Goal: Information Seeking & Learning: Learn about a topic

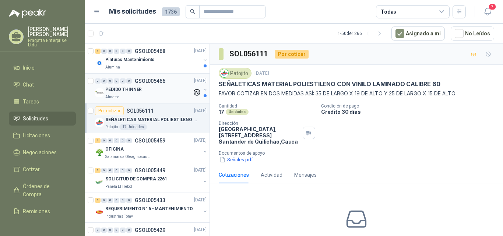
click at [144, 92] on div "PEDIDO THINNER" at bounding box center [148, 89] width 87 height 9
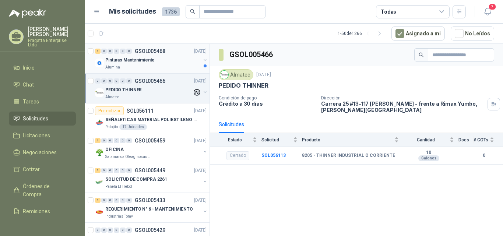
click at [135, 68] on div "Alumina" at bounding box center [152, 67] width 95 height 6
click at [125, 59] on p "Pinturas Mantenimiento" at bounding box center [129, 60] width 49 height 7
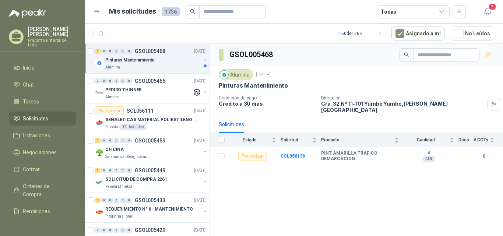
click at [146, 63] on p "Pinturas Mantenimiento" at bounding box center [129, 60] width 49 height 7
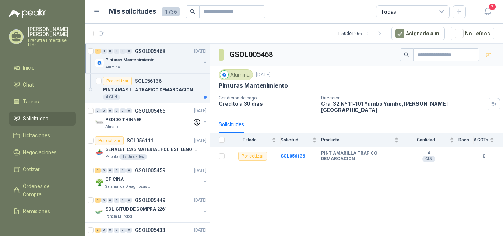
click at [164, 62] on div "Pinturas Mantenimiento" at bounding box center [152, 60] width 95 height 9
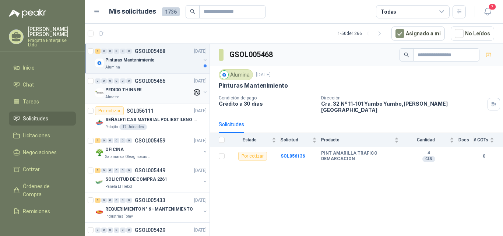
click at [160, 88] on div "PEDIDO THINNER" at bounding box center [148, 89] width 87 height 9
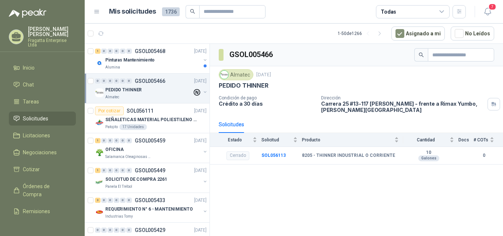
click at [160, 98] on div "Almatec" at bounding box center [148, 97] width 87 height 6
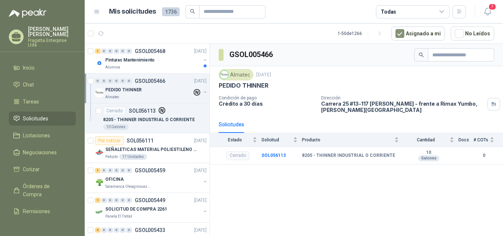
click at [175, 92] on div "PEDIDO THINNER" at bounding box center [148, 89] width 87 height 9
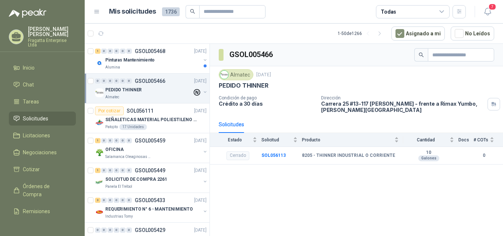
click at [168, 90] on div "PEDIDO THINNER" at bounding box center [148, 89] width 87 height 9
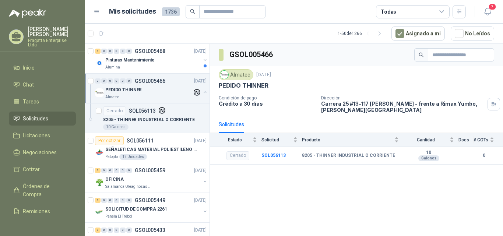
click at [168, 90] on div "PEDIDO THINNER" at bounding box center [148, 89] width 87 height 9
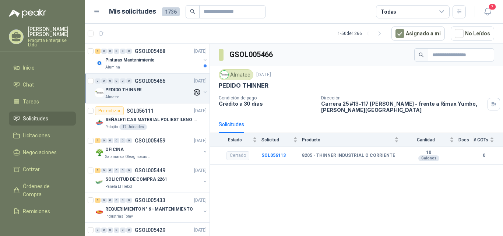
click at [168, 90] on div "PEDIDO THINNER" at bounding box center [148, 89] width 87 height 9
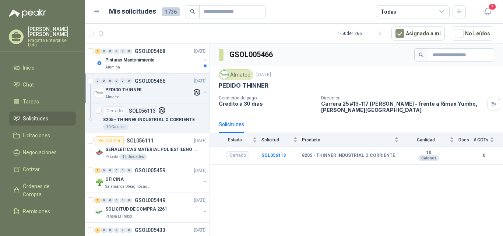
click at [168, 90] on div "PEDIDO THINNER" at bounding box center [148, 89] width 87 height 9
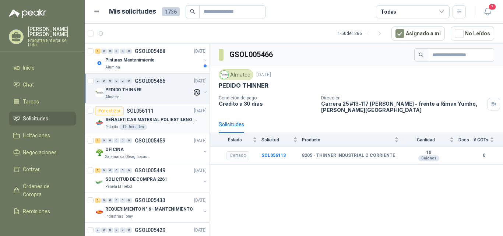
click at [171, 114] on div "Por cotizar SOL056111 16/09/25" at bounding box center [151, 110] width 112 height 9
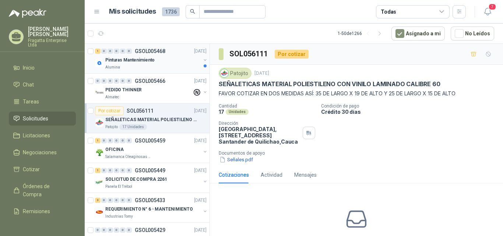
click at [174, 63] on div "Pinturas Mantenimiento" at bounding box center [152, 60] width 95 height 9
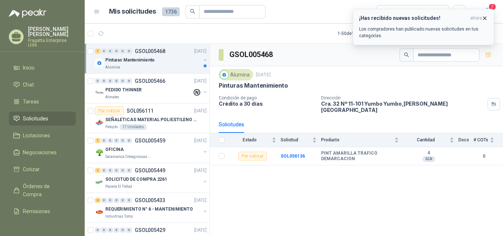
click at [448, 27] on p "Los compradores han publicado nuevas solicitudes en tus categorías." at bounding box center [423, 32] width 129 height 13
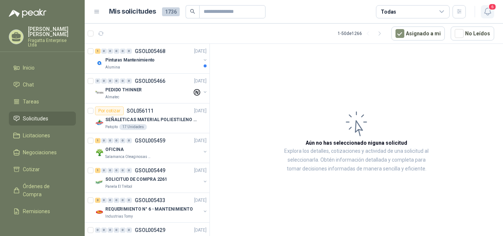
click at [490, 10] on span "6" at bounding box center [493, 6] width 8 height 7
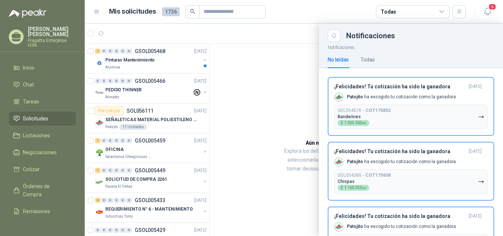
click at [209, 53] on div at bounding box center [294, 130] width 419 height 213
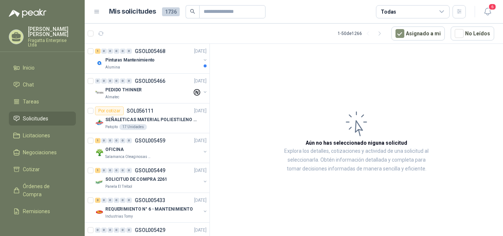
drag, startPoint x: 208, startPoint y: 51, endPoint x: 207, endPoint y: 41, distance: 10.0
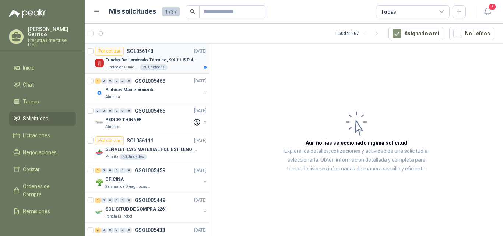
click at [177, 59] on p "Fundas De Laminado Térmico, 9 X 11.5 Pulgadas" at bounding box center [151, 60] width 92 height 7
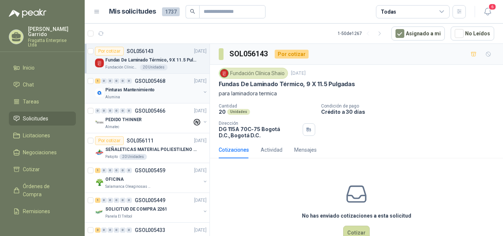
click at [182, 94] on div "Alumina" at bounding box center [152, 97] width 95 height 6
